Goal: Transaction & Acquisition: Purchase product/service

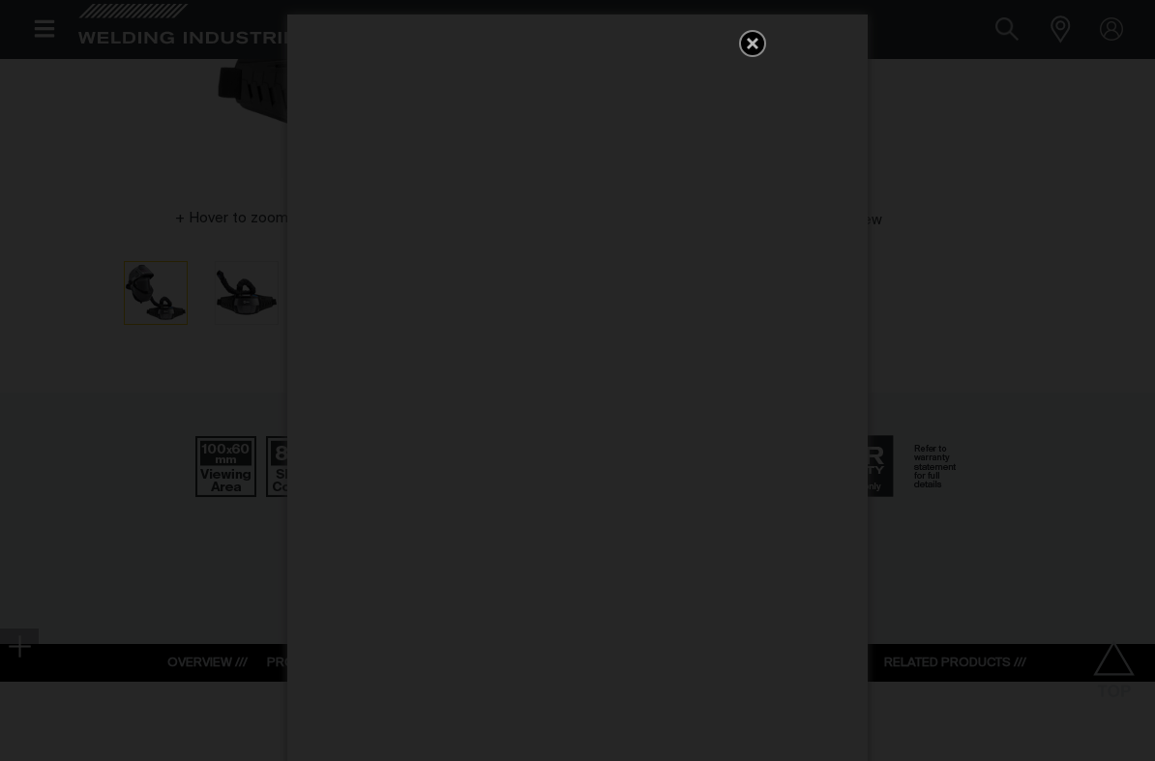
scroll to position [531, 0]
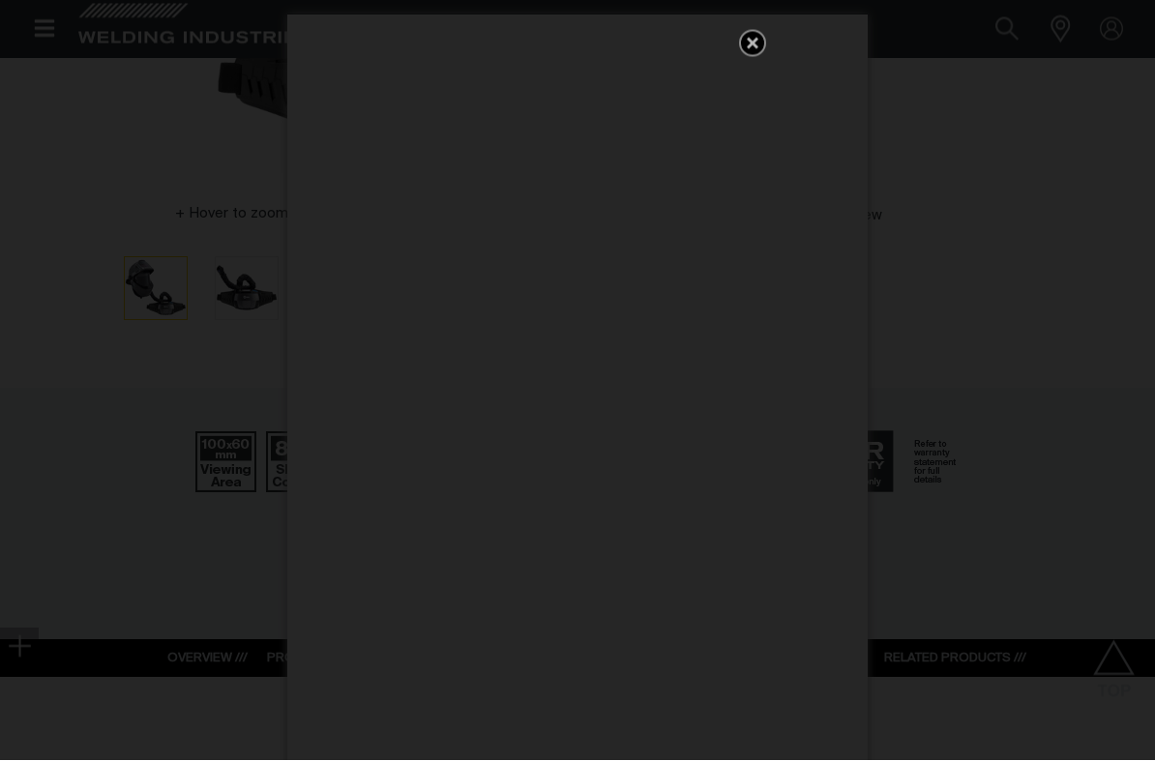
click at [746, 35] on icon "Get 5 WIA Welding Guides Free!" at bounding box center [752, 43] width 23 height 23
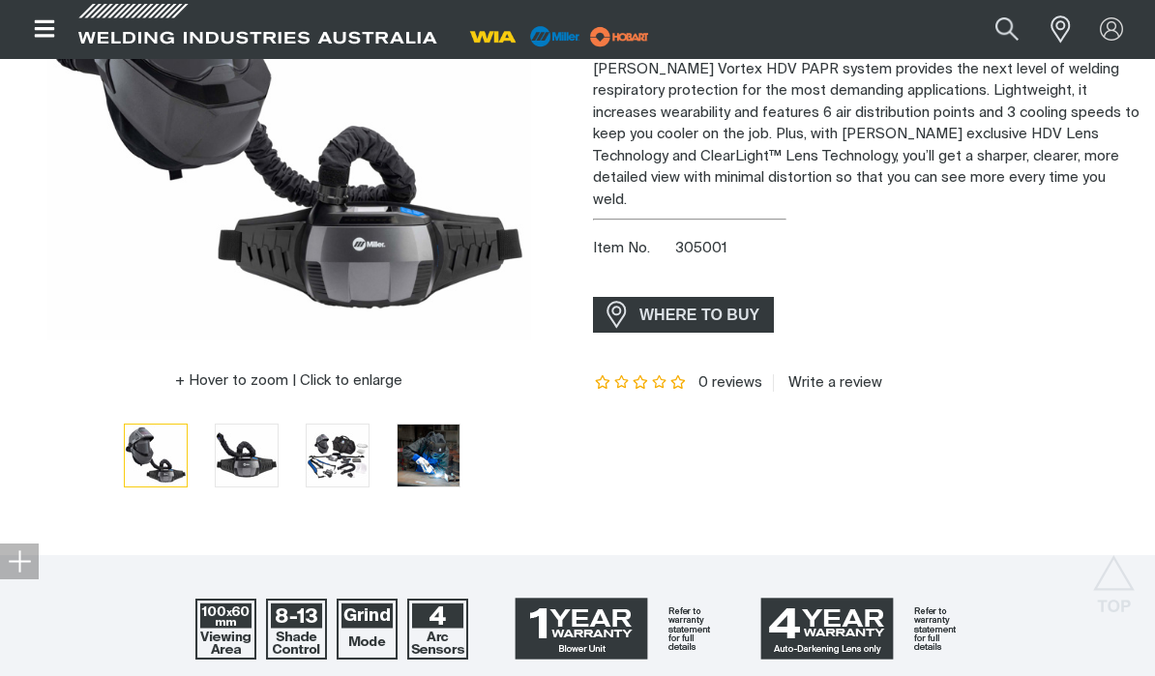
scroll to position [364, 0]
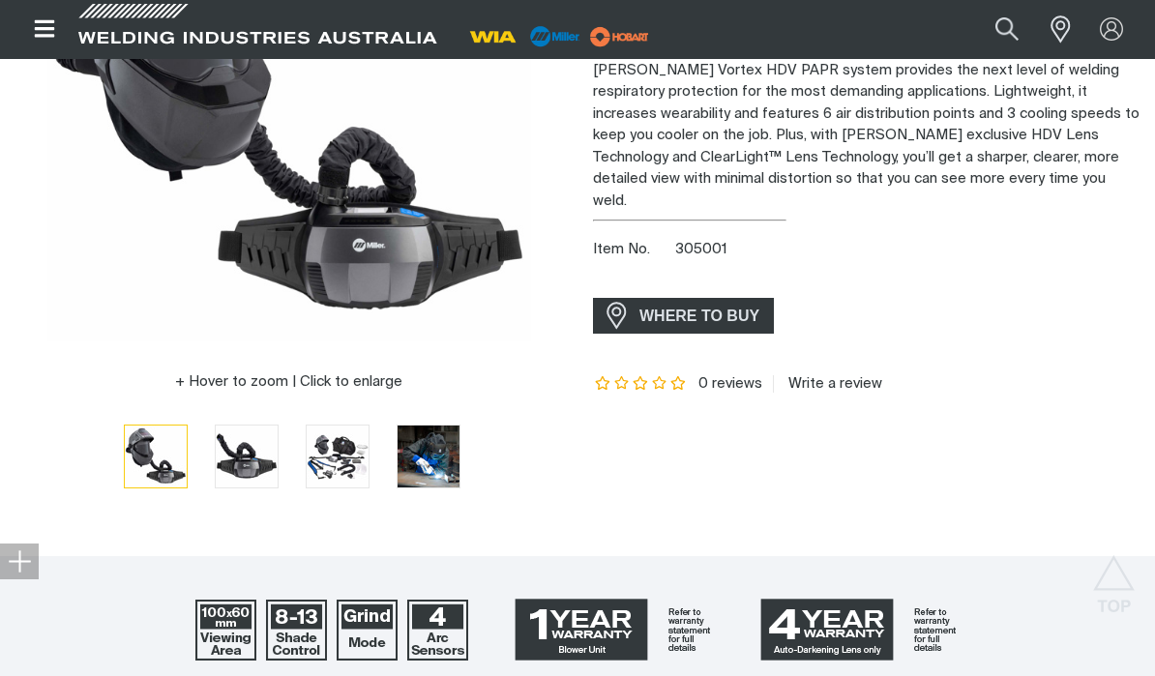
click at [708, 301] on span "WHERE TO BUY" at bounding box center [699, 316] width 145 height 31
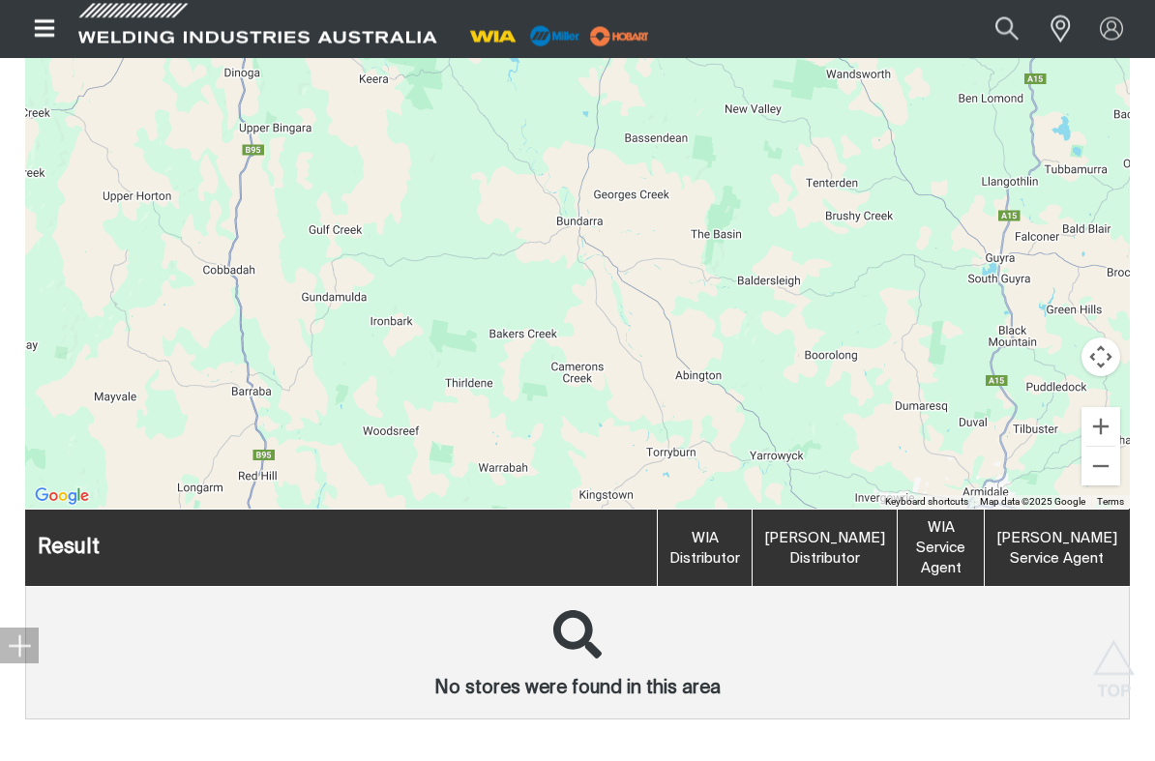
scroll to position [800, 0]
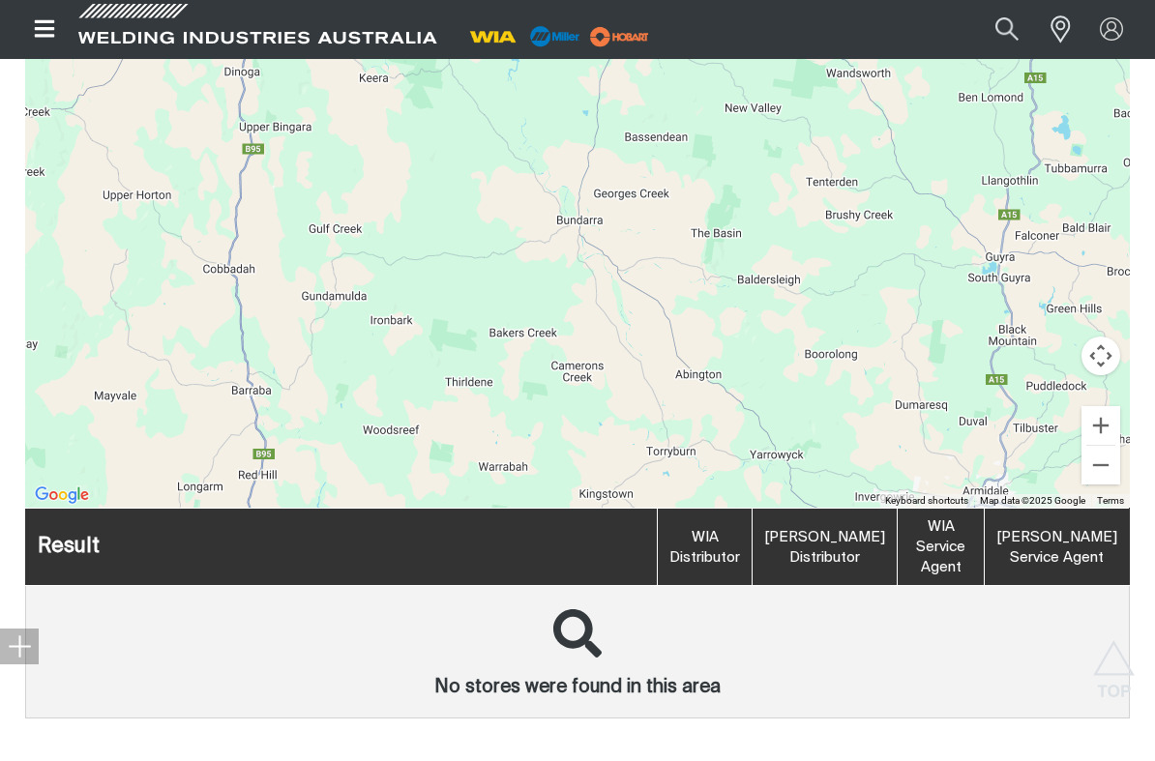
click at [1077, 2] on div at bounding box center [577, 1] width 1155 height 3
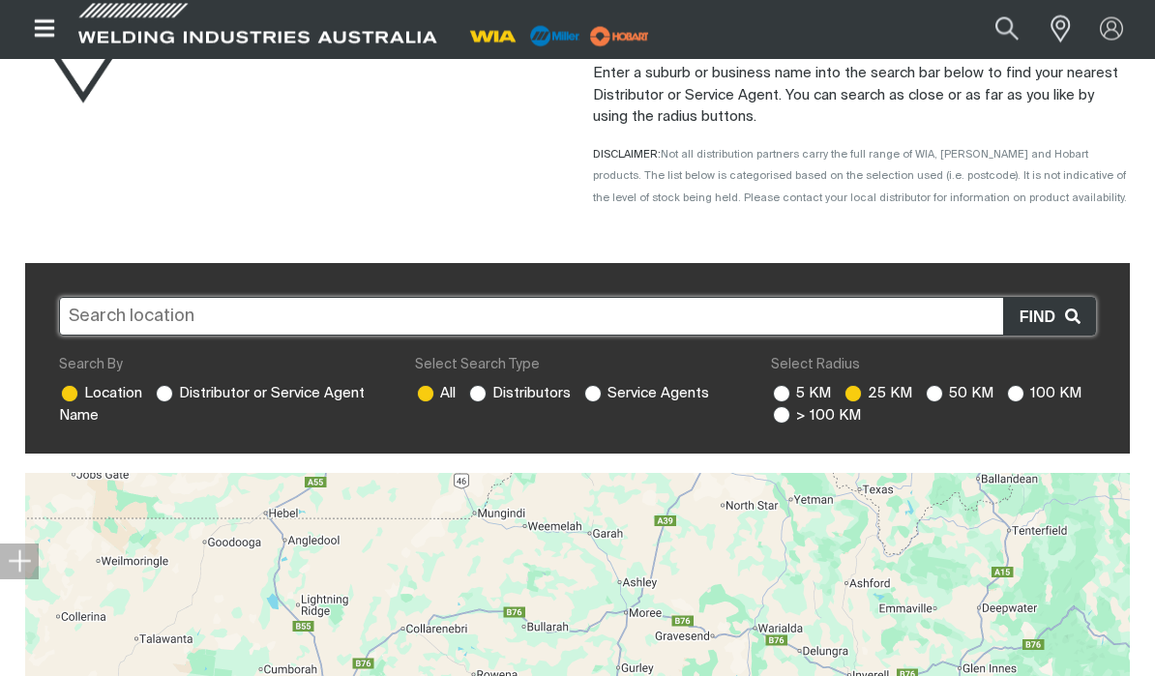
scroll to position [240, 0]
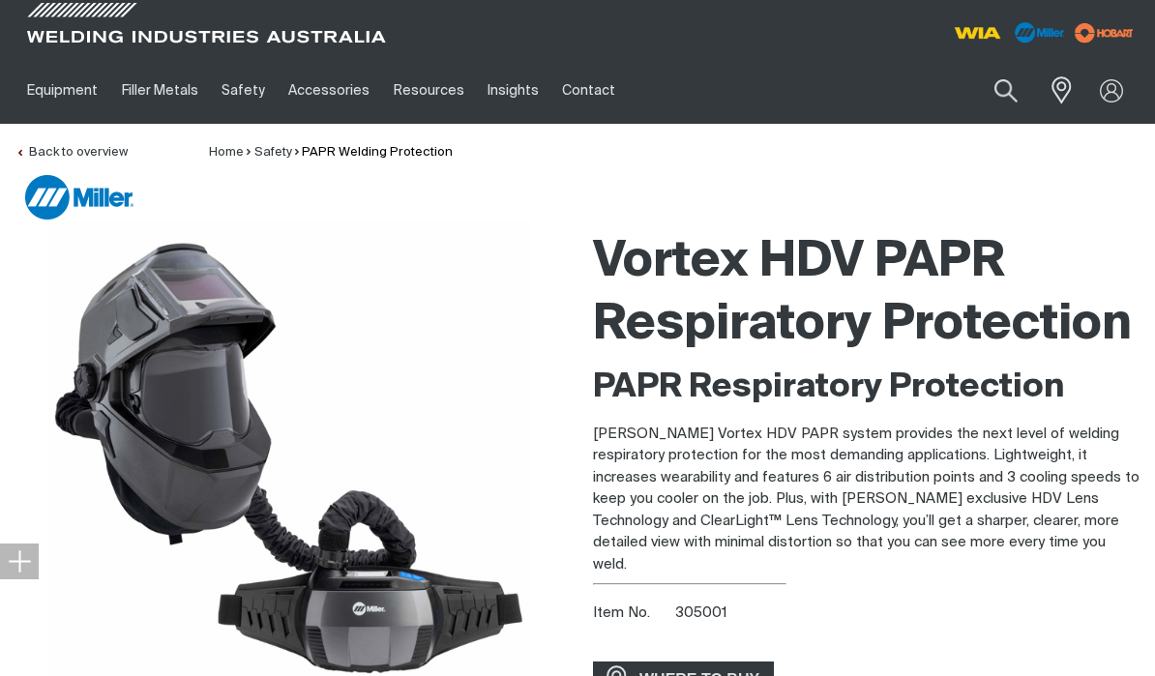
click at [700, 664] on span "WHERE TO BUY" at bounding box center [699, 679] width 145 height 31
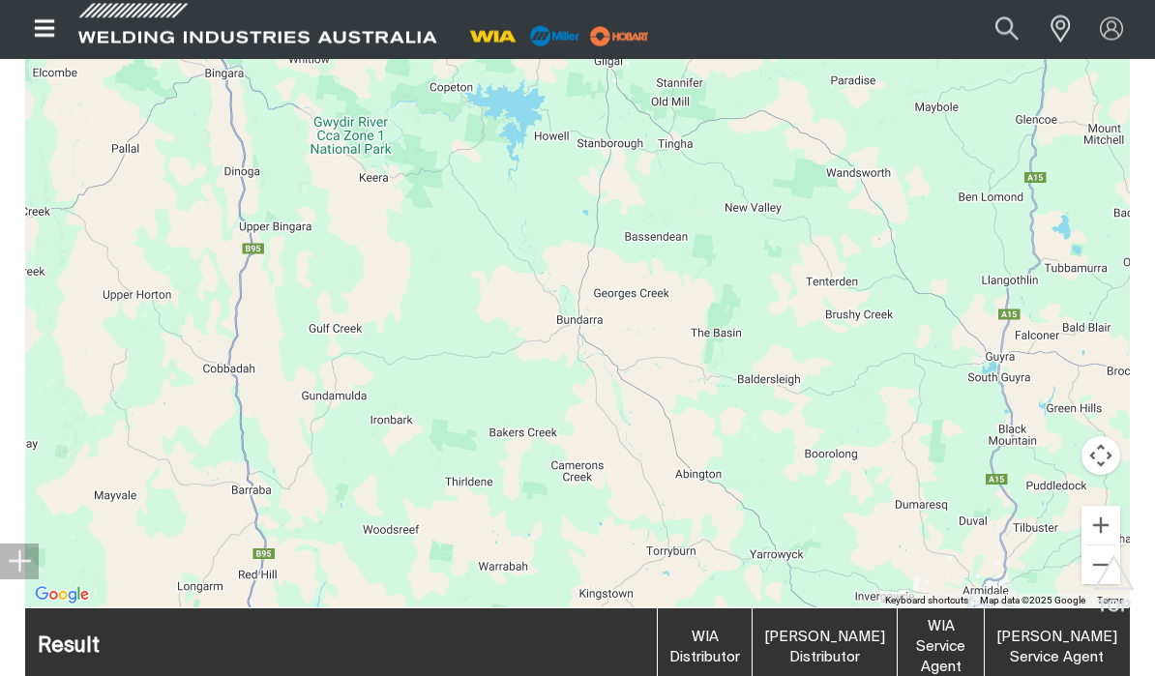
scroll to position [688, 0]
